Goal: Information Seeking & Learning: Learn about a topic

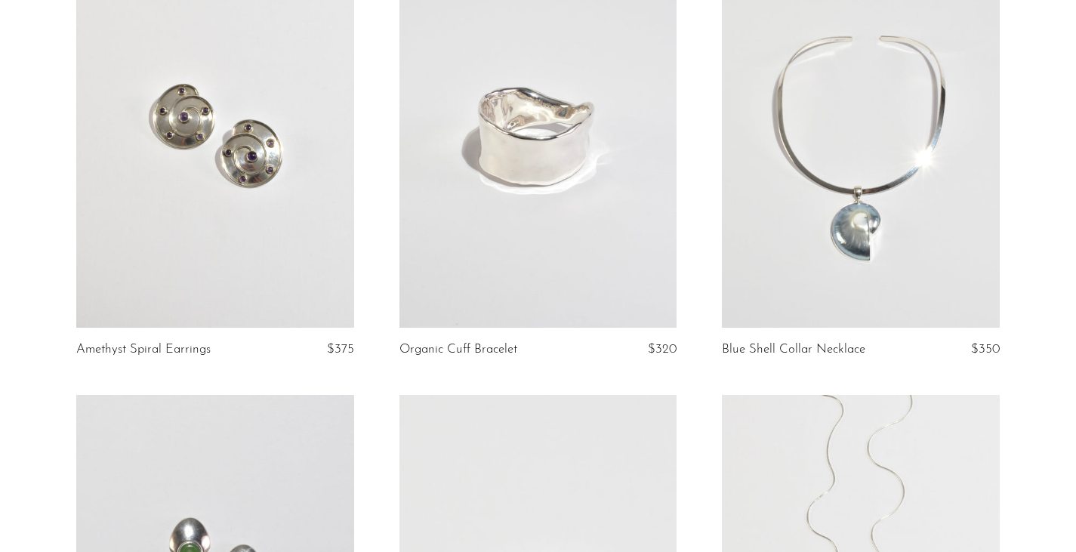
scroll to position [203, 0]
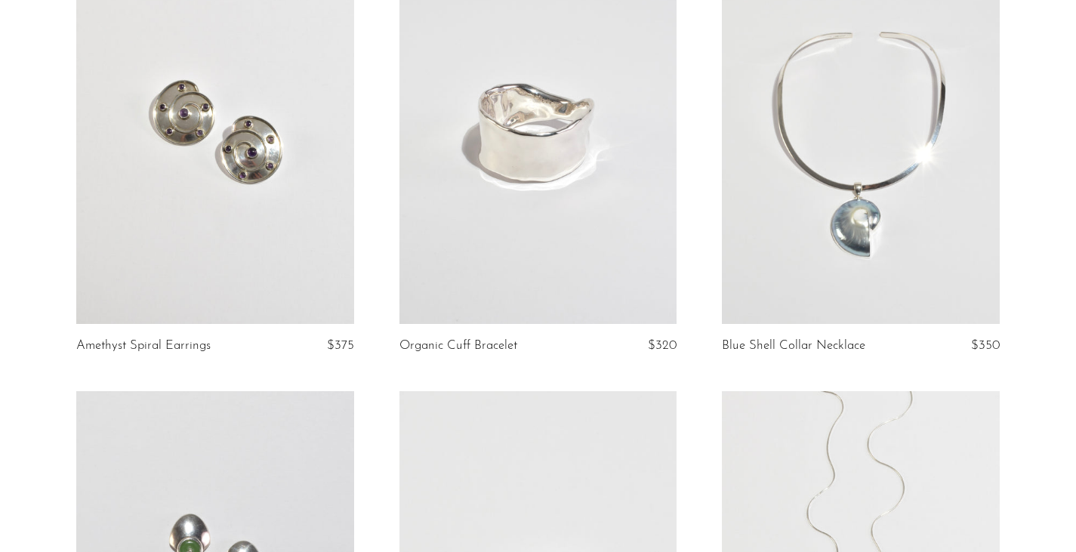
click at [184, 120] on link at bounding box center [214, 130] width 277 height 388
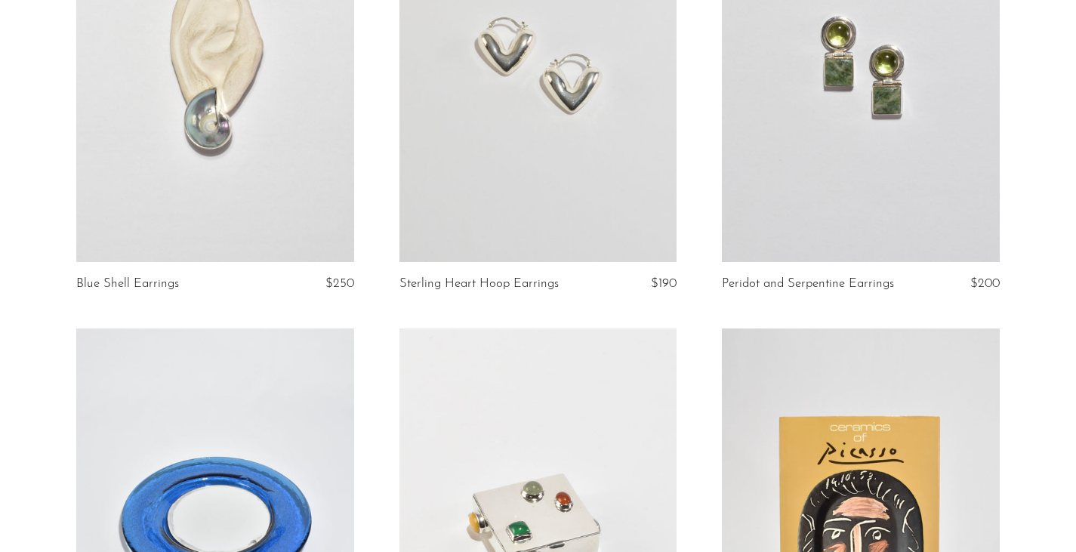
scroll to position [4363, 0]
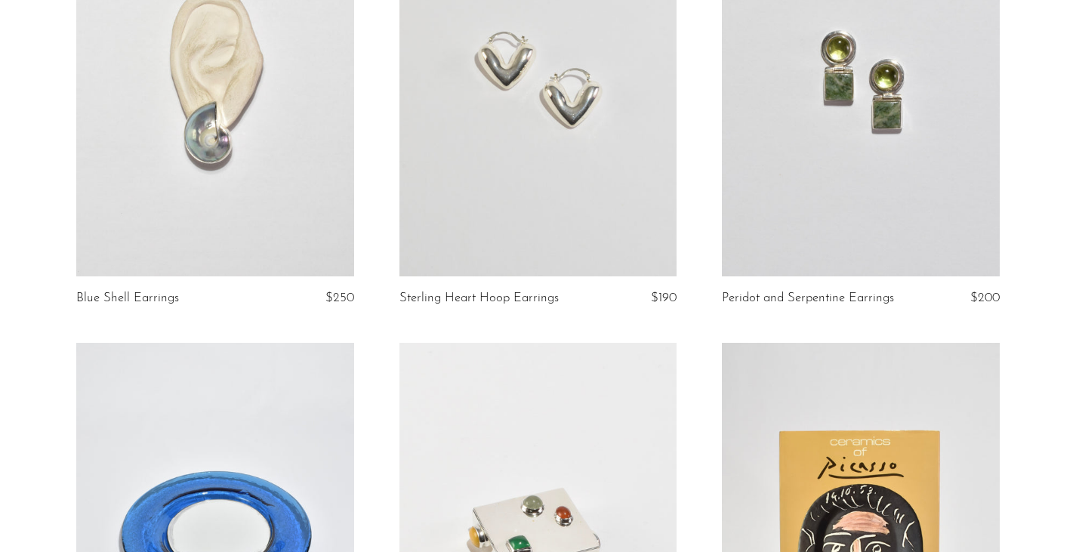
click at [268, 165] on link at bounding box center [214, 81] width 277 height 388
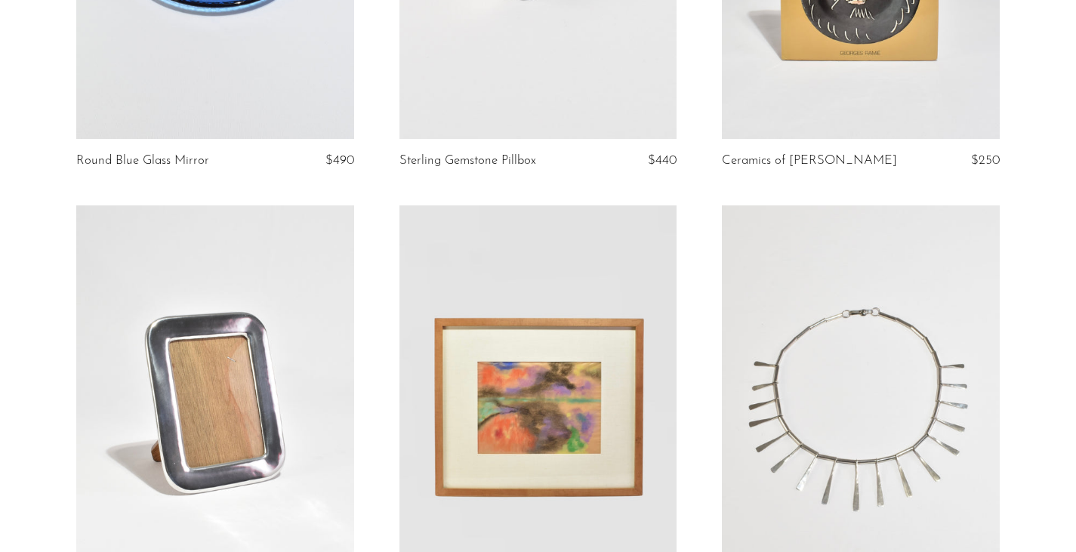
scroll to position [4932, 0]
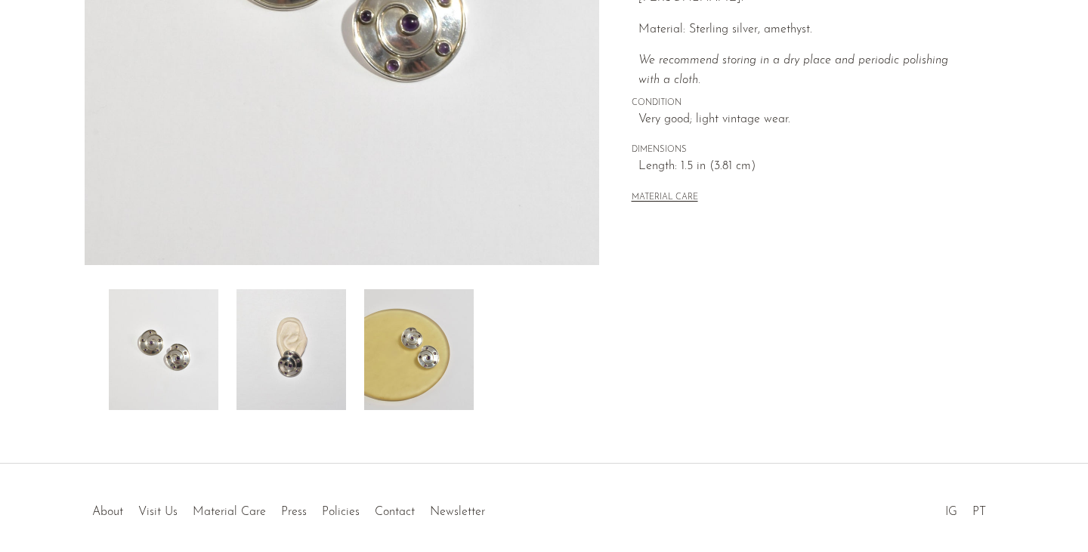
scroll to position [378, 0]
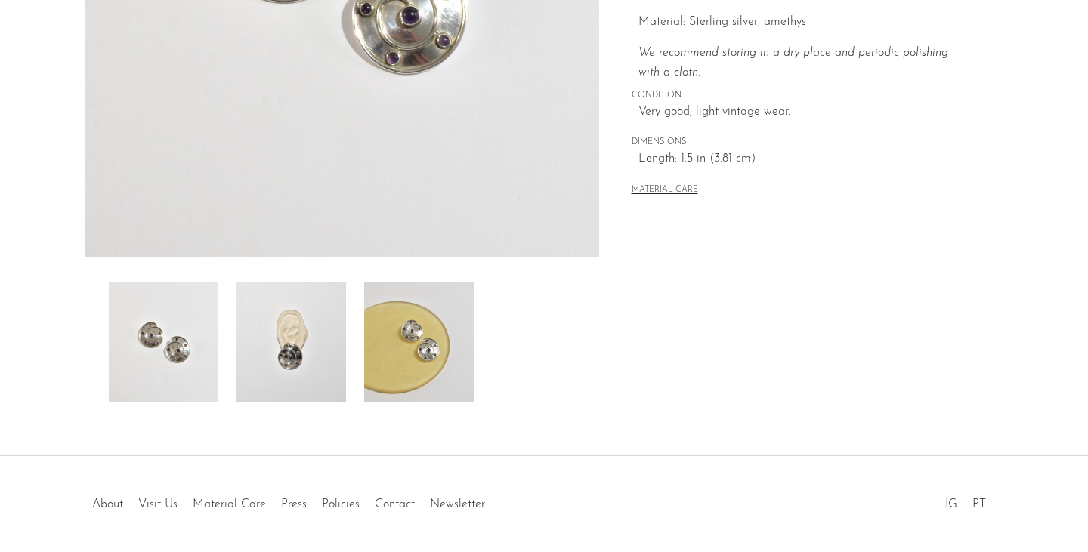
click at [287, 384] on img at bounding box center [291, 342] width 110 height 121
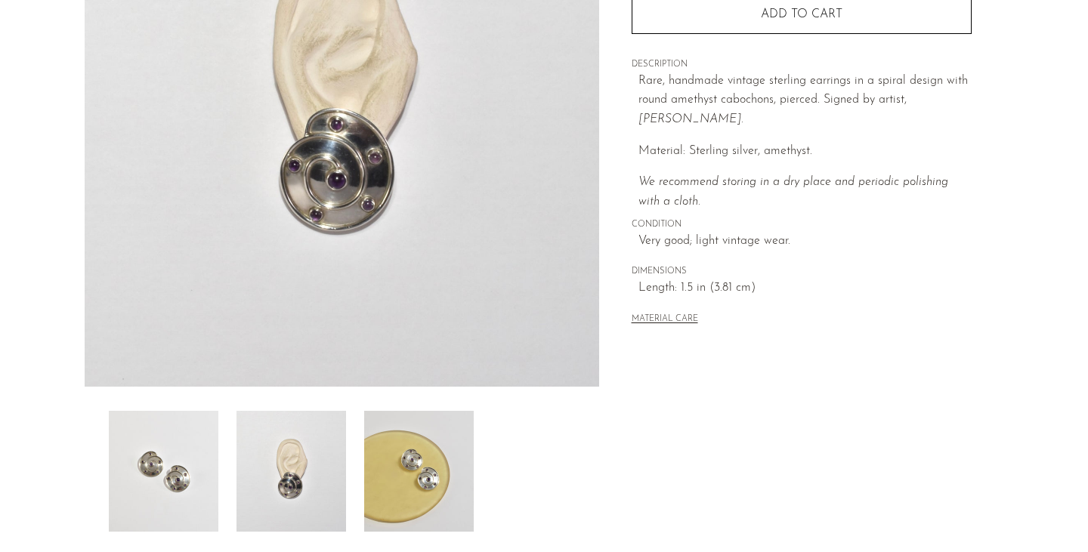
scroll to position [248, 0]
click at [401, 448] on img at bounding box center [419, 472] width 110 height 121
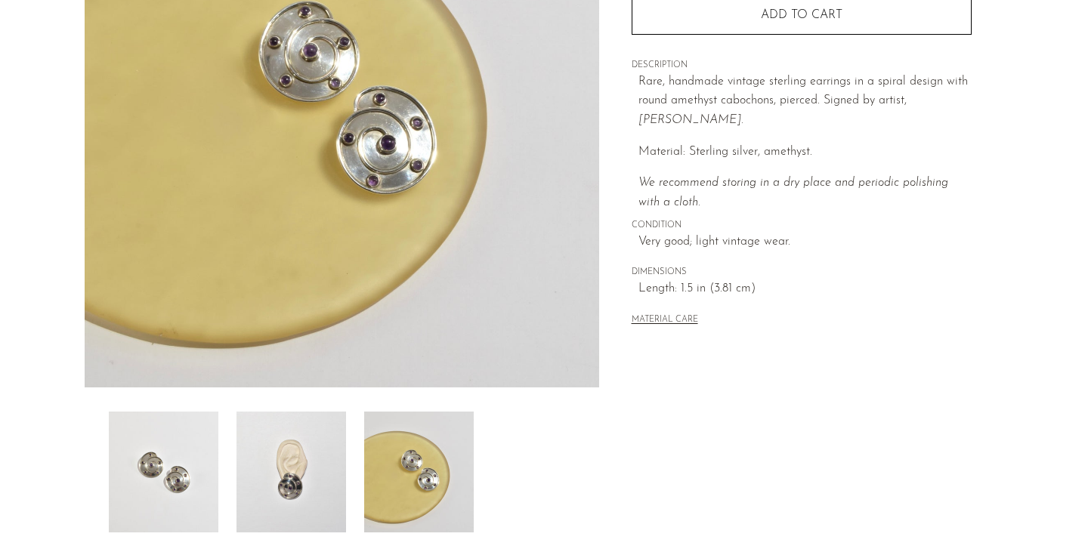
click at [324, 470] on img at bounding box center [291, 472] width 110 height 121
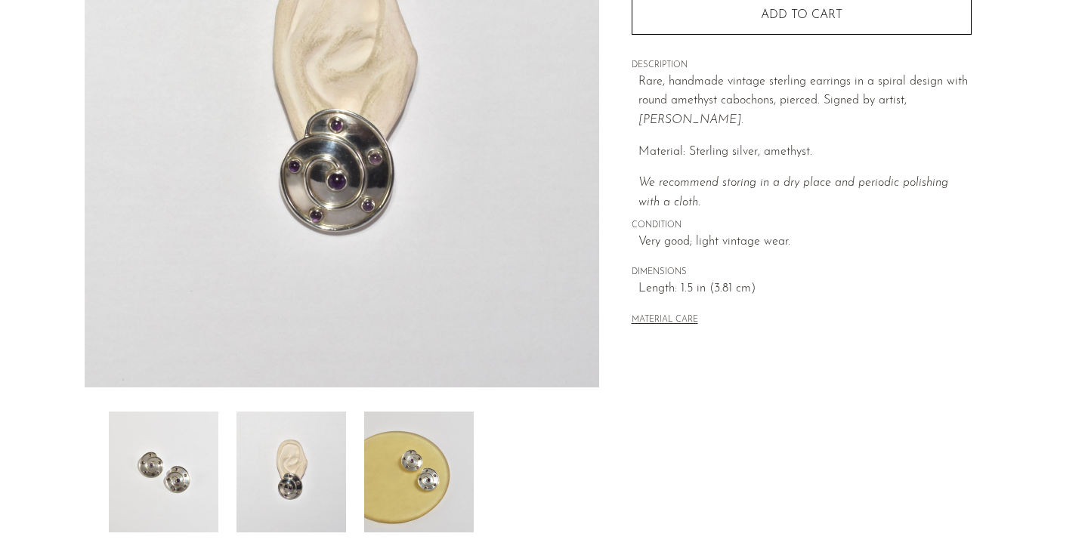
click at [222, 454] on div at bounding box center [342, 472] width 466 height 121
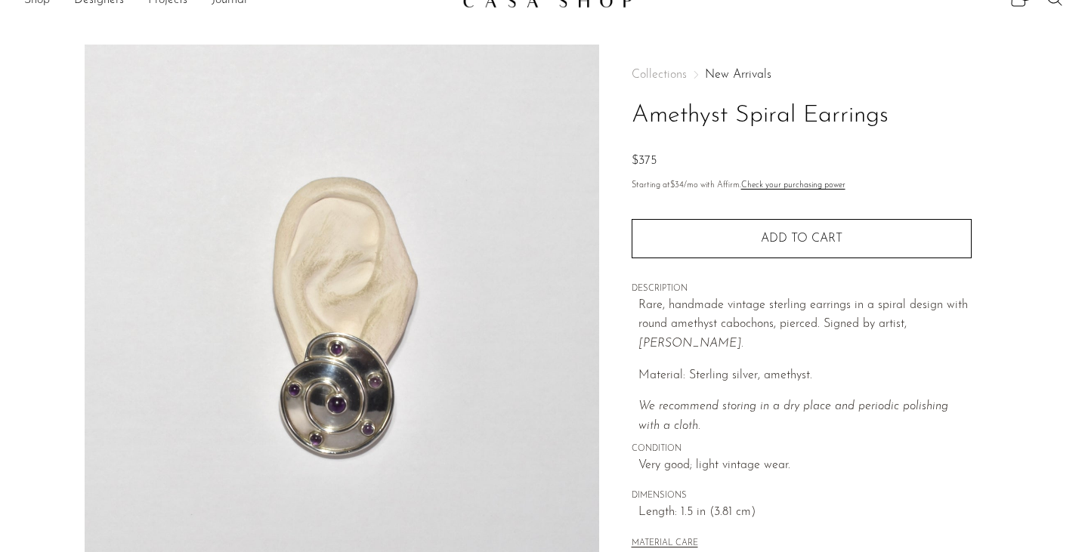
scroll to position [21, 0]
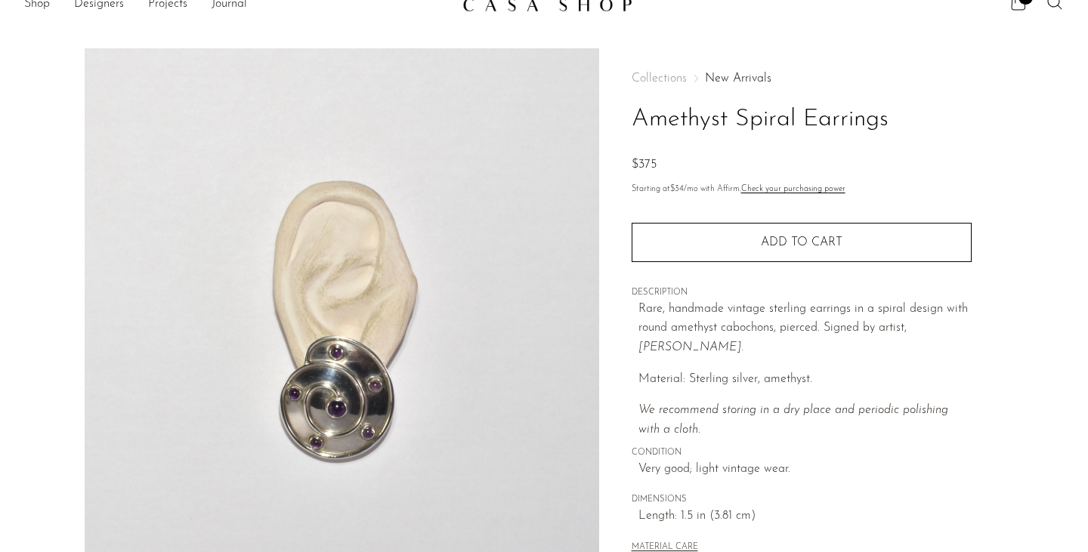
click at [282, 318] on img at bounding box center [342, 331] width 514 height 566
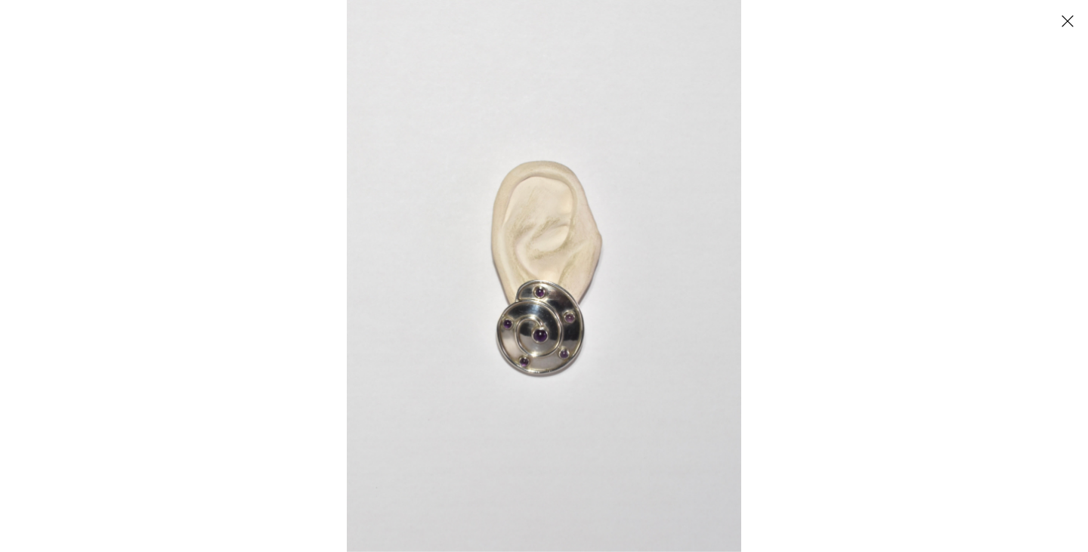
click at [1068, 21] on button "Close" at bounding box center [1067, 21] width 26 height 26
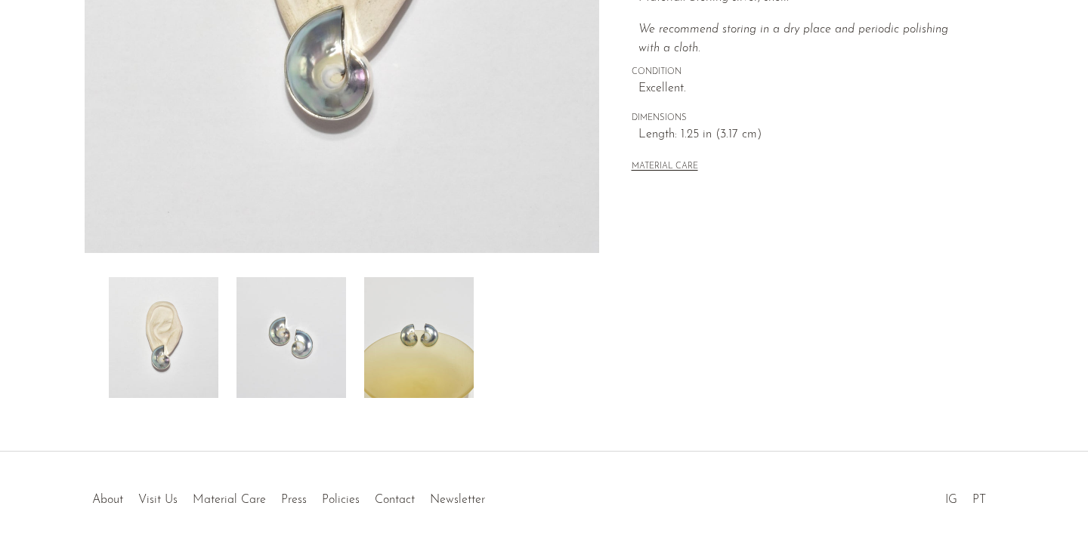
scroll to position [431, 0]
